Goal: Download file/media

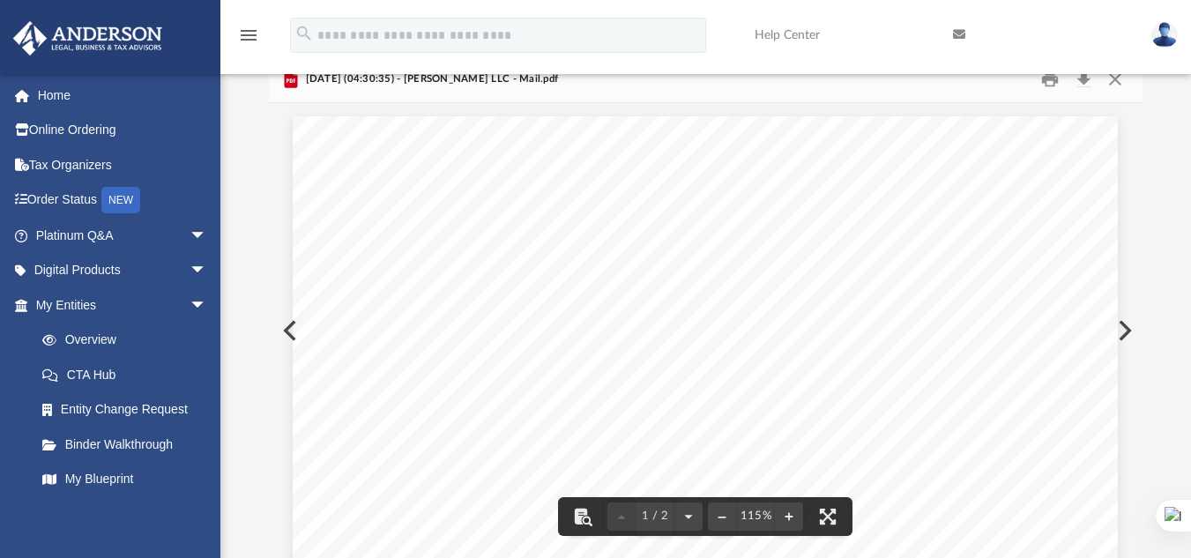
scroll to position [333, 861]
click at [1132, 338] on button "Preview" at bounding box center [1123, 330] width 39 height 49
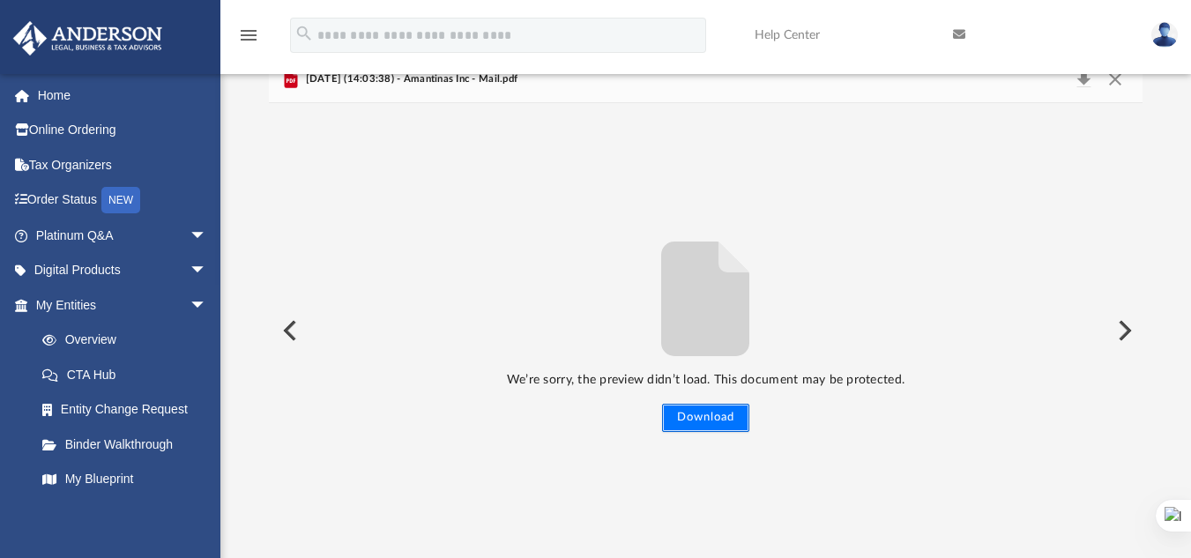
click at [725, 407] on button "Download" at bounding box center [705, 418] width 87 height 28
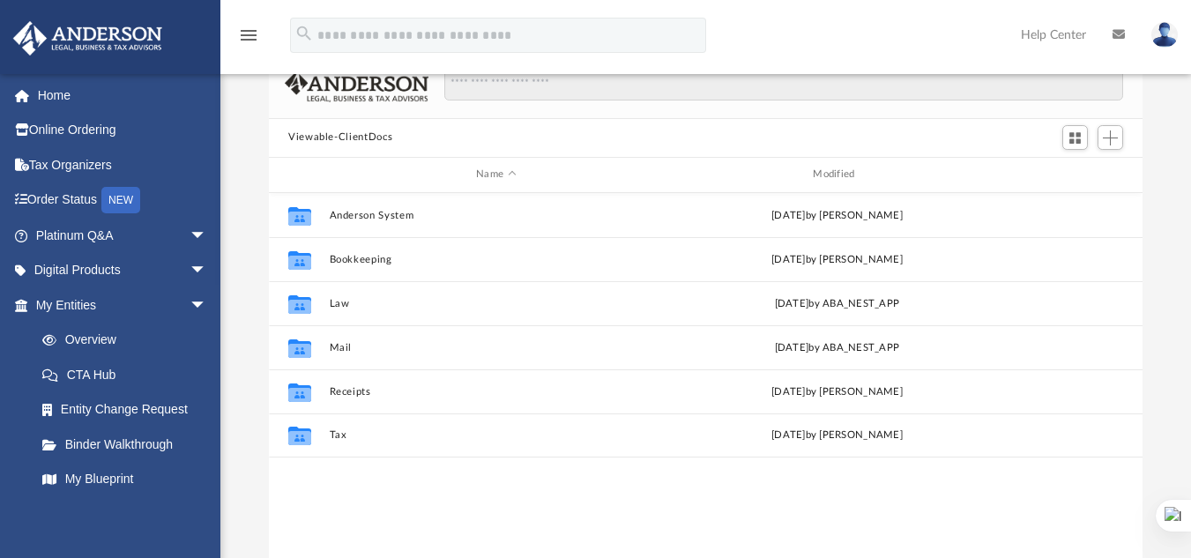
scroll to position [388, 861]
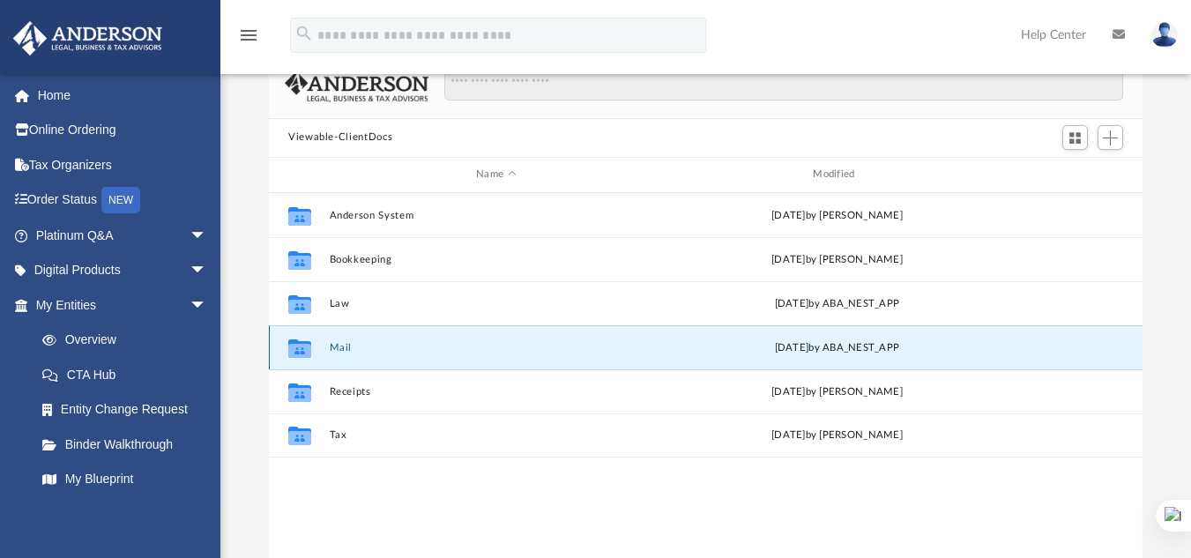
click at [336, 341] on button "Mail" at bounding box center [496, 346] width 333 height 11
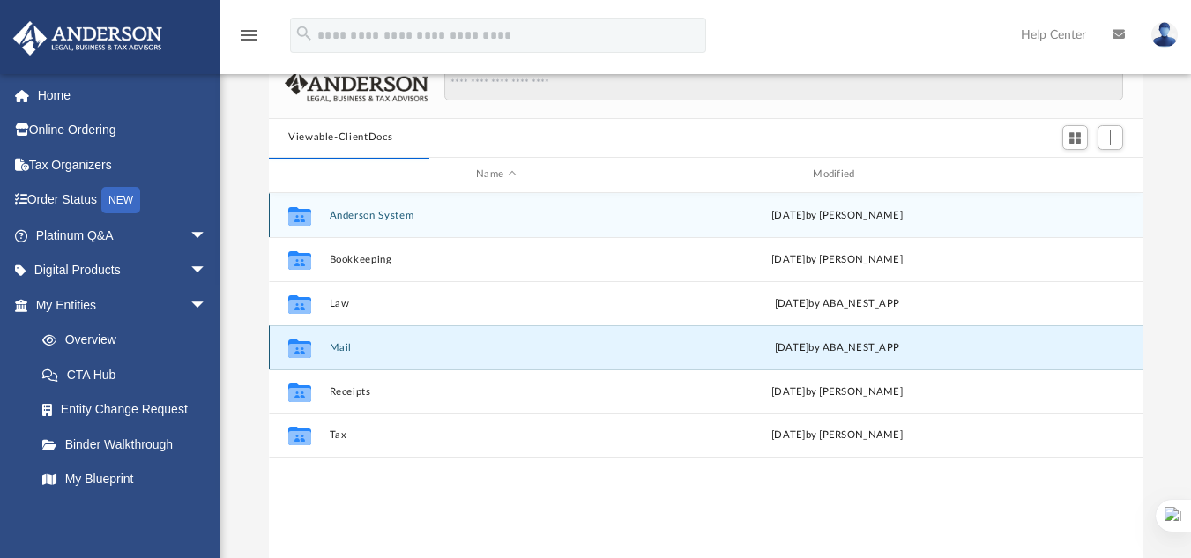
scroll to position [333, 861]
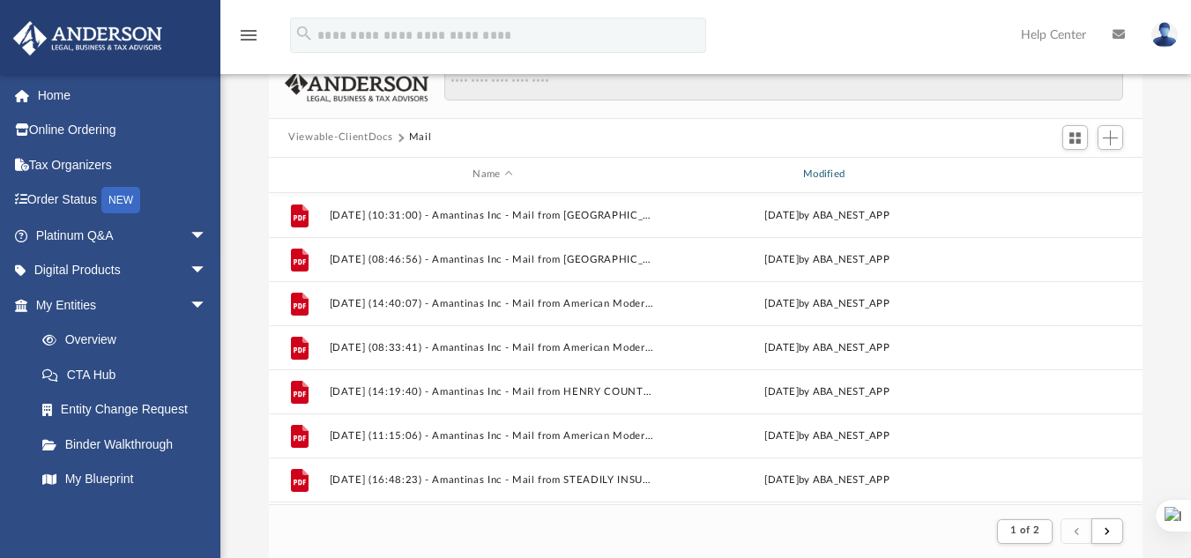
click at [833, 180] on div "Modified" at bounding box center [826, 175] width 327 height 16
